Goal: Find specific page/section: Find specific page/section

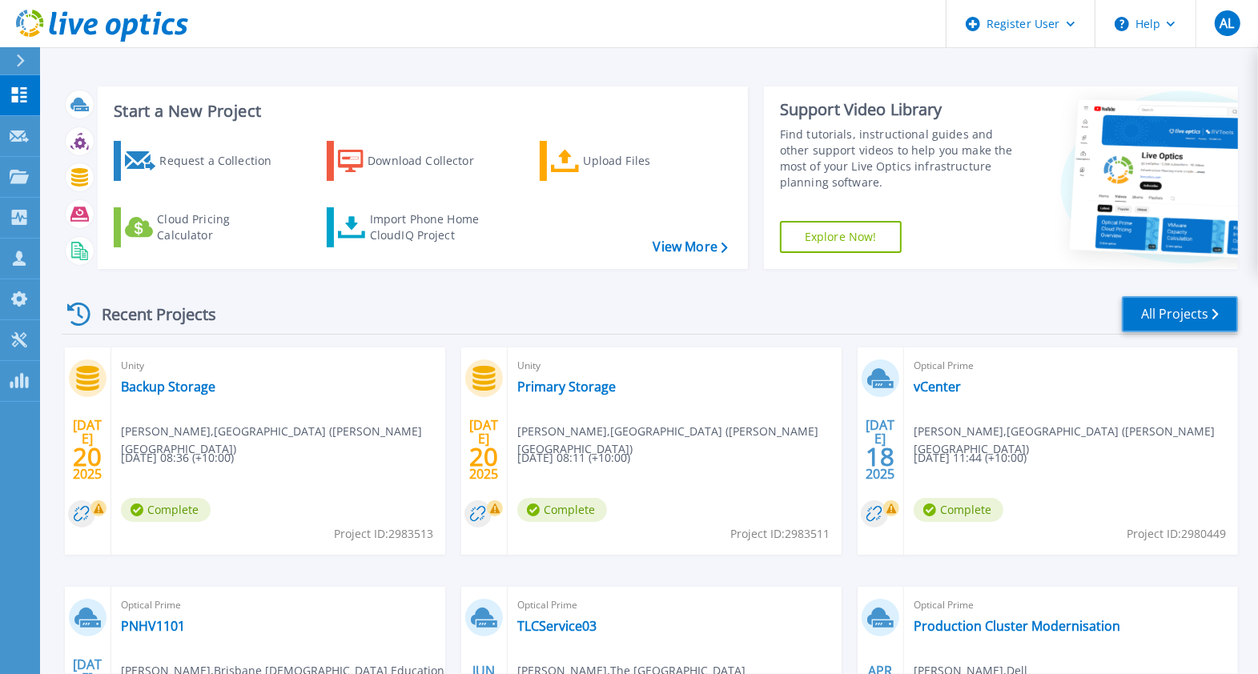
click at [1154, 306] on link "All Projects" at bounding box center [1180, 314] width 116 height 36
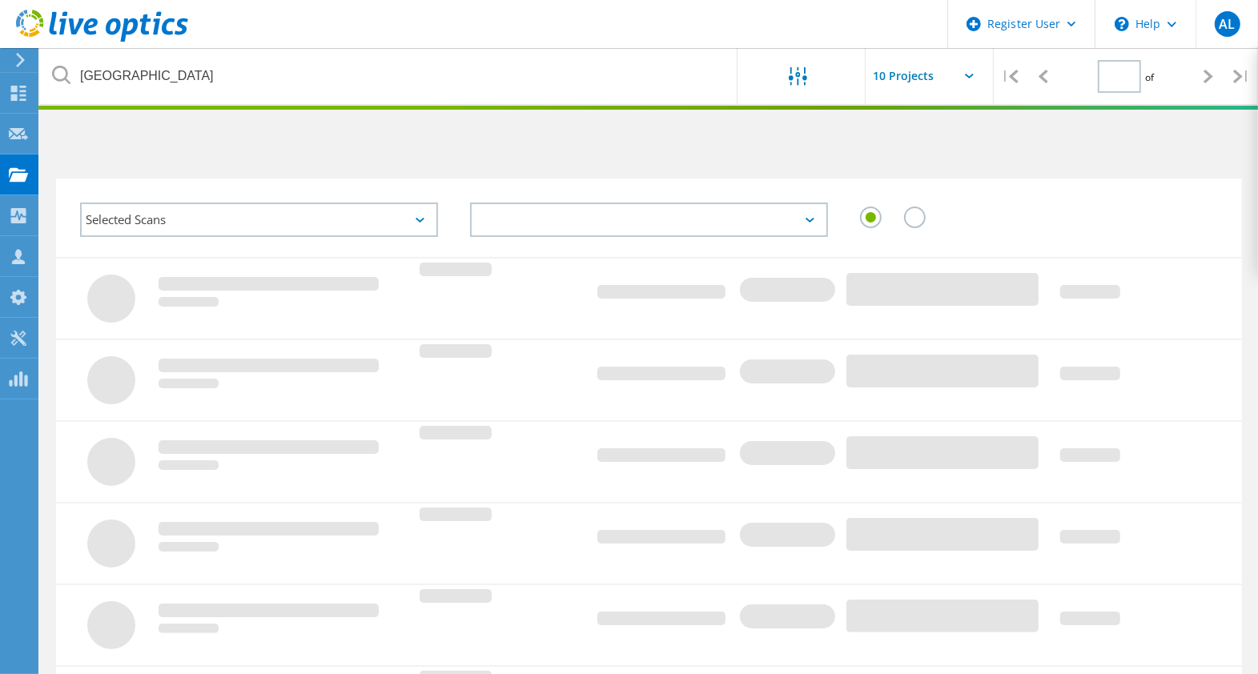
type input "1"
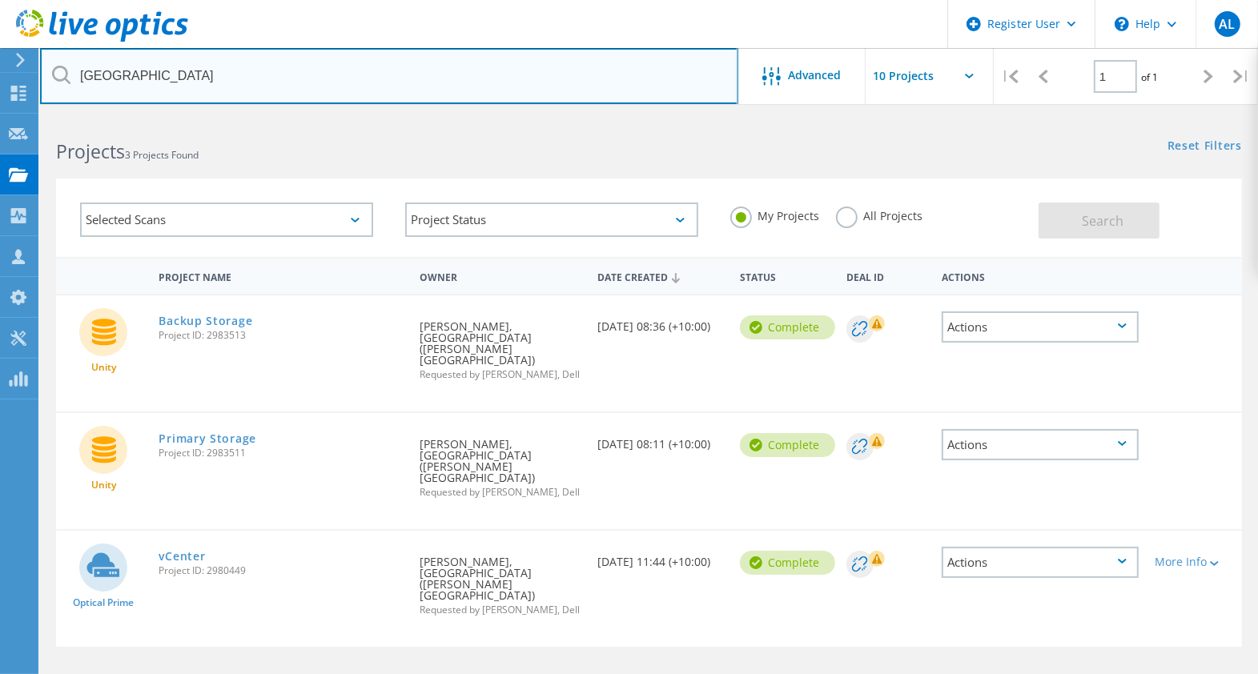
click at [199, 77] on input "[GEOGRAPHIC_DATA]" at bounding box center [389, 76] width 698 height 56
type input "r"
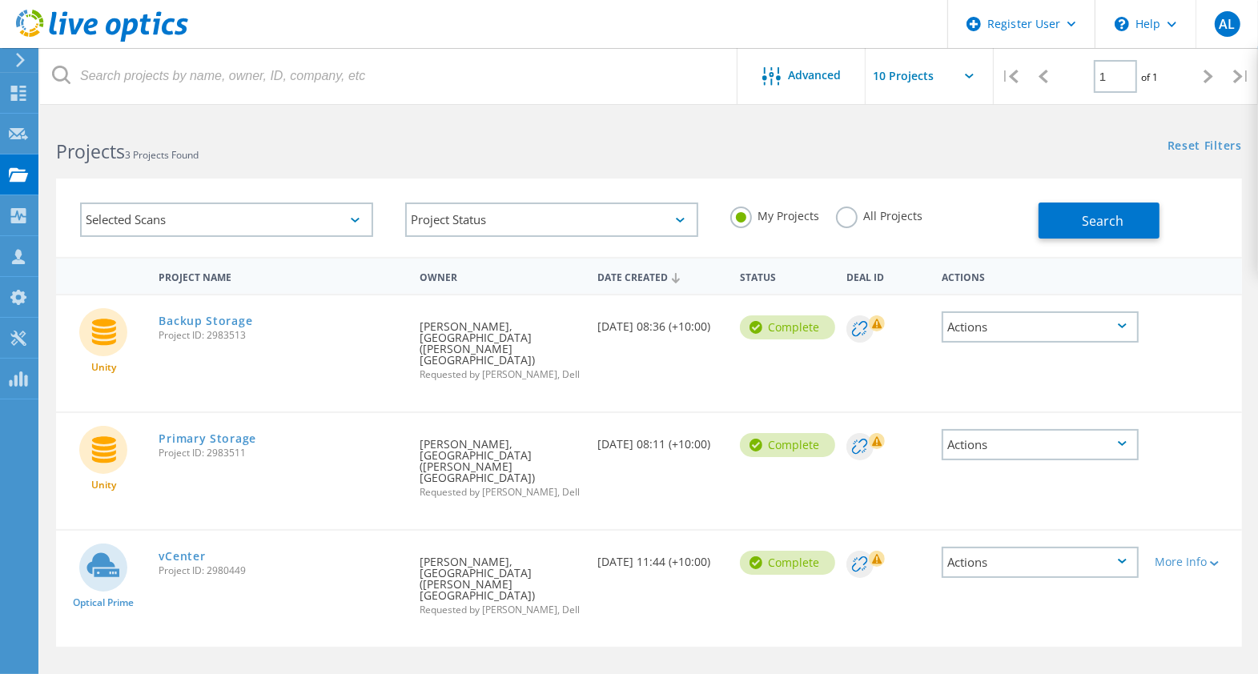
click at [463, 283] on div "Owner" at bounding box center [501, 276] width 178 height 30
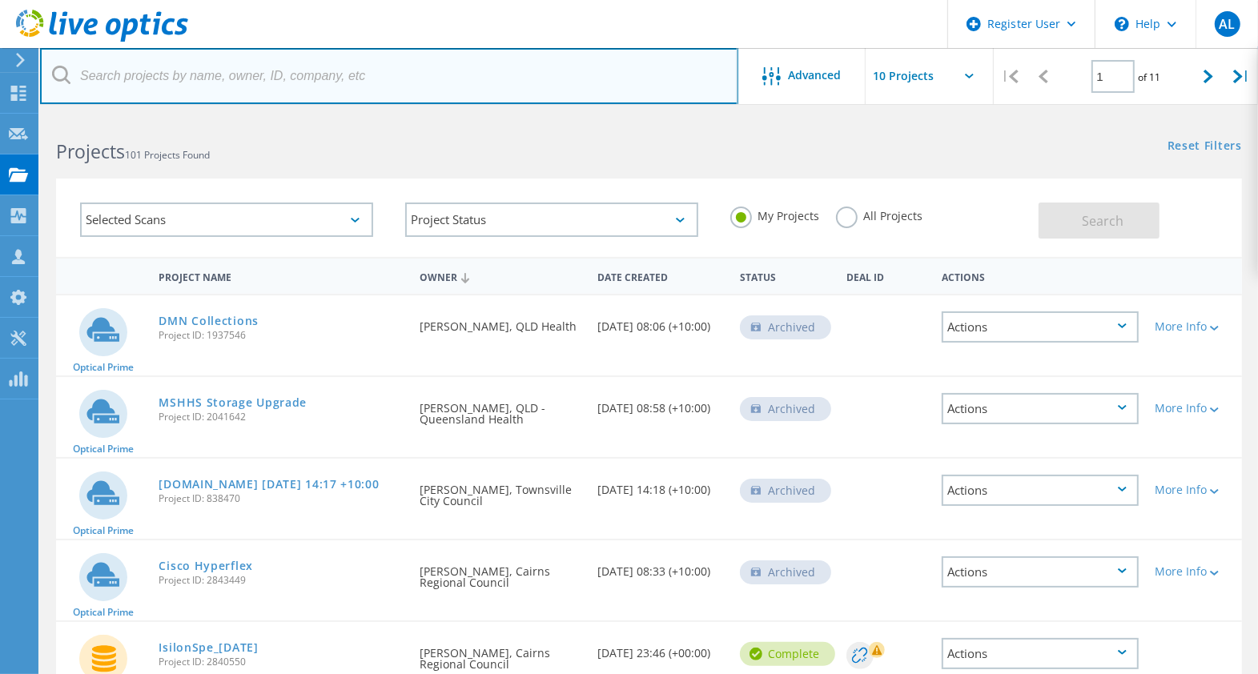
click at [453, 76] on input "text" at bounding box center [389, 76] width 698 height 56
type input "stanmore"
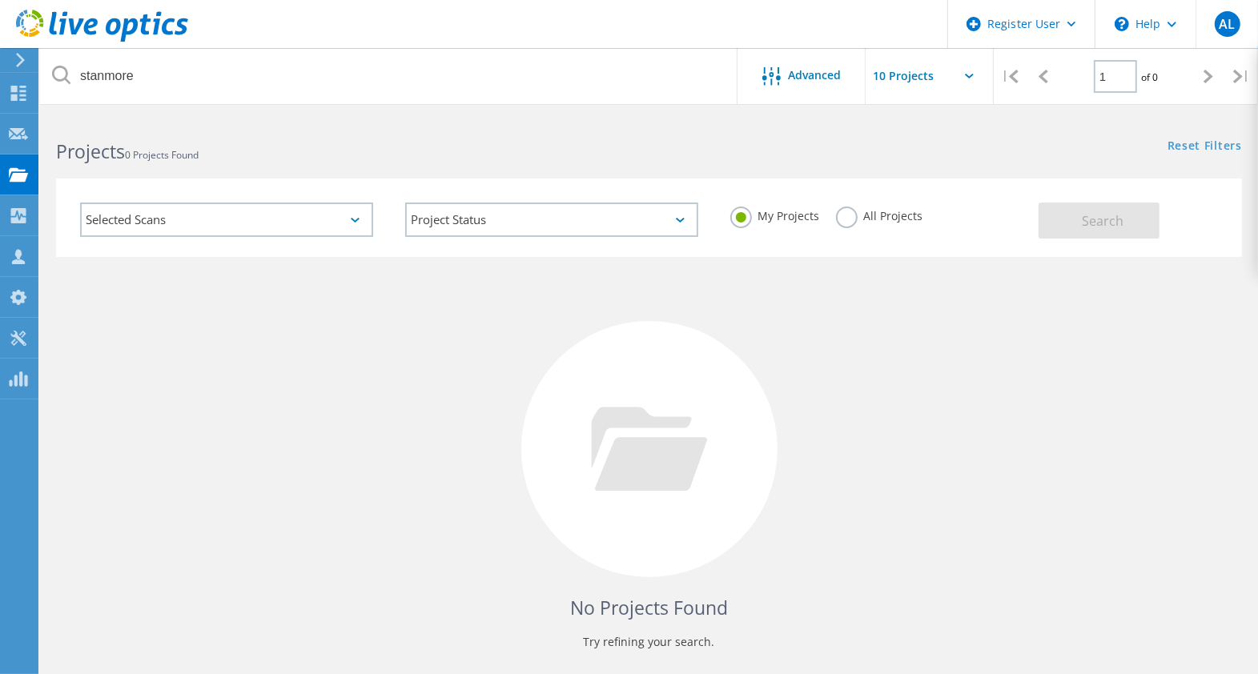
click at [855, 220] on label "All Projects" at bounding box center [879, 214] width 87 height 15
click at [0, 0] on input "All Projects" at bounding box center [0, 0] width 0 height 0
click at [1089, 226] on span "Search" at bounding box center [1103, 221] width 42 height 18
